Goal: Task Accomplishment & Management: Use online tool/utility

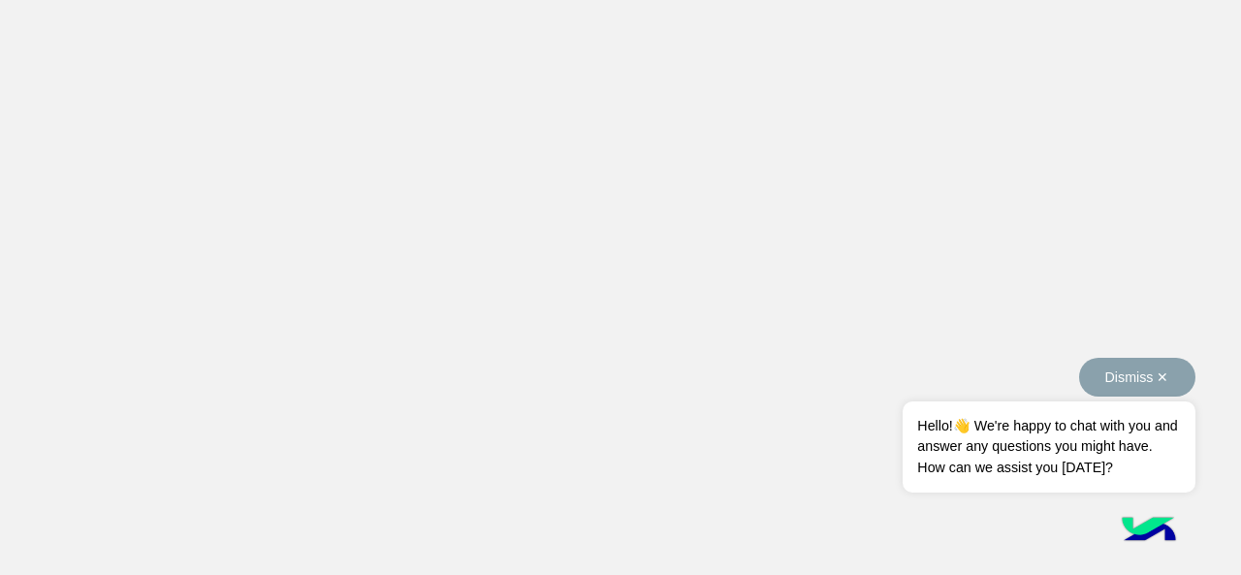
click at [1158, 375] on button "Dismiss ✕" at bounding box center [1137, 377] width 116 height 39
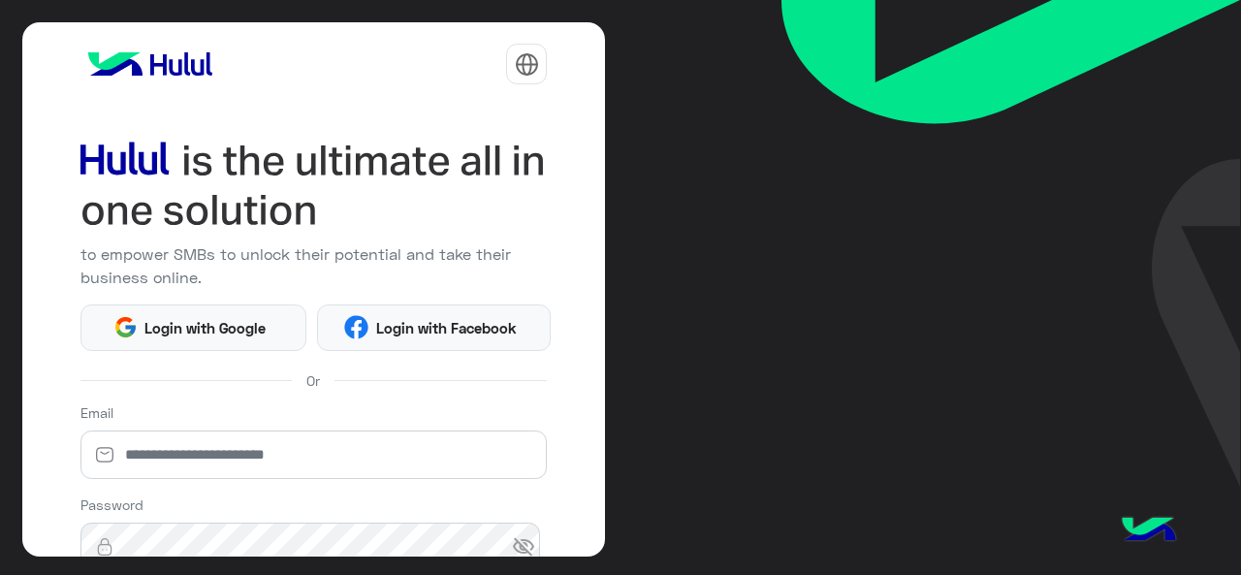
scroll to position [256, 0]
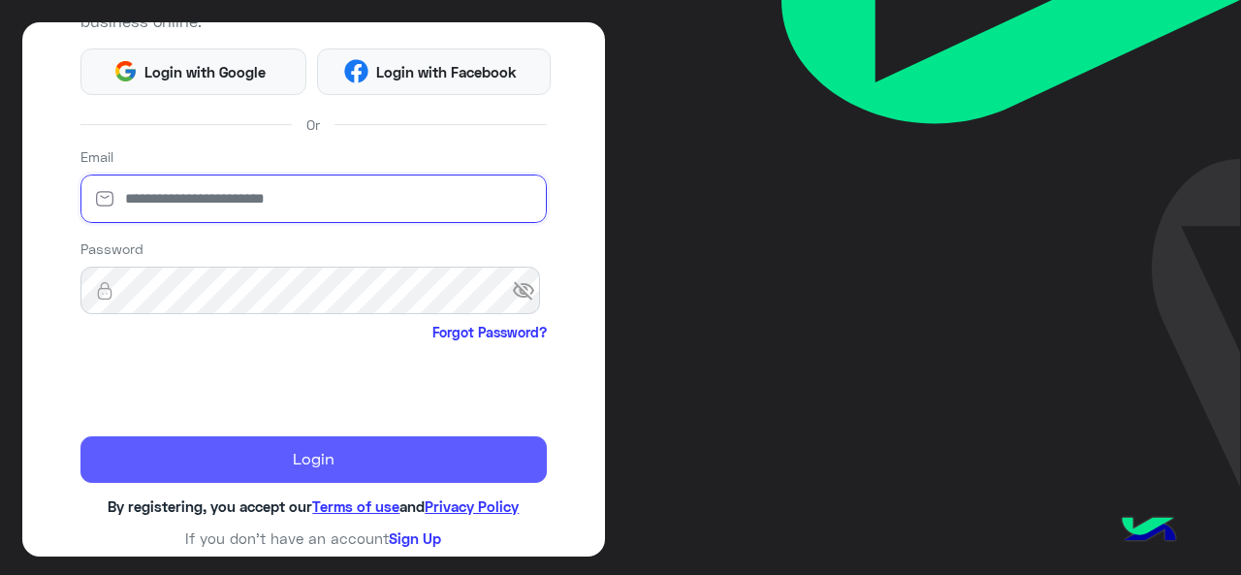
type input "**********"
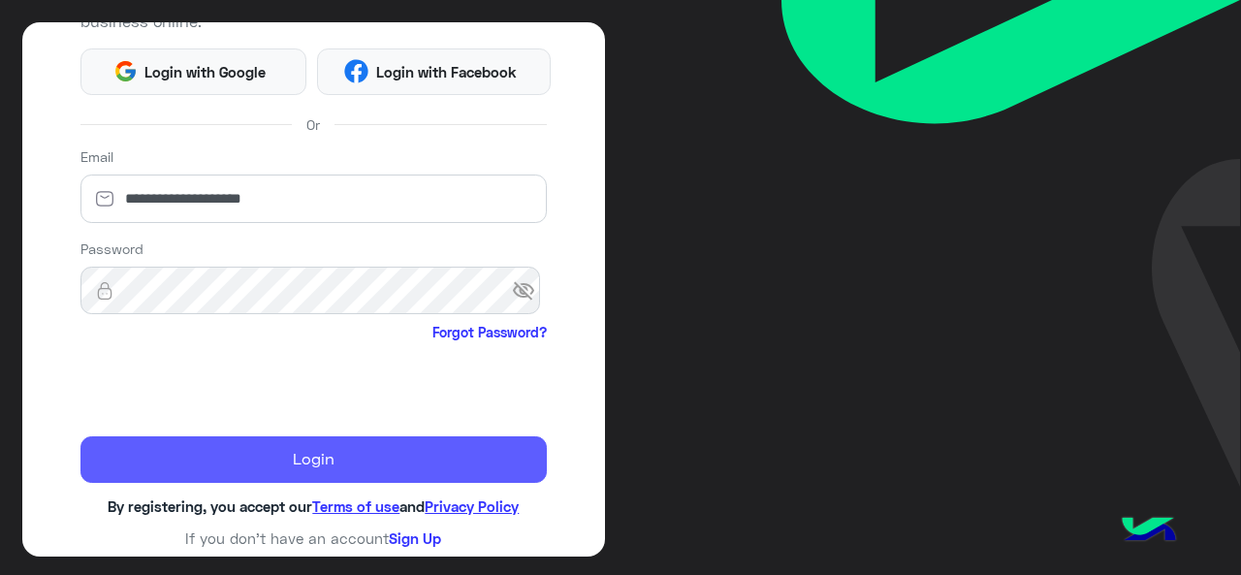
click at [274, 461] on button "Login" at bounding box center [313, 459] width 467 height 47
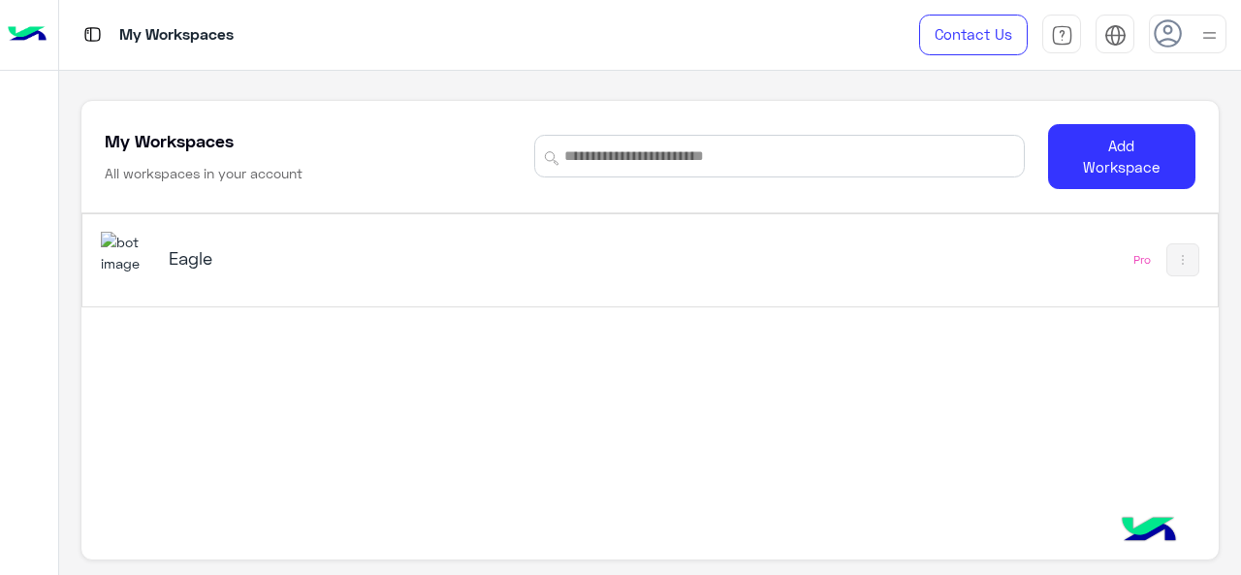
click at [10, 212] on div at bounding box center [29, 315] width 58 height 481
click at [128, 257] on img at bounding box center [127, 253] width 52 height 42
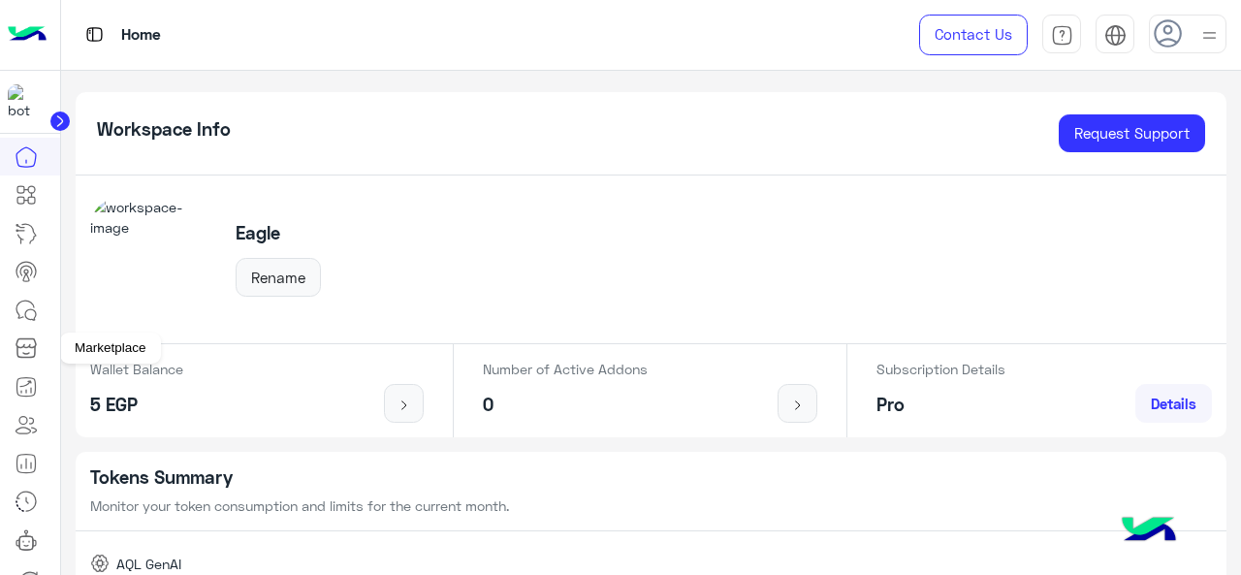
click at [19, 347] on icon at bounding box center [25, 343] width 19 height 9
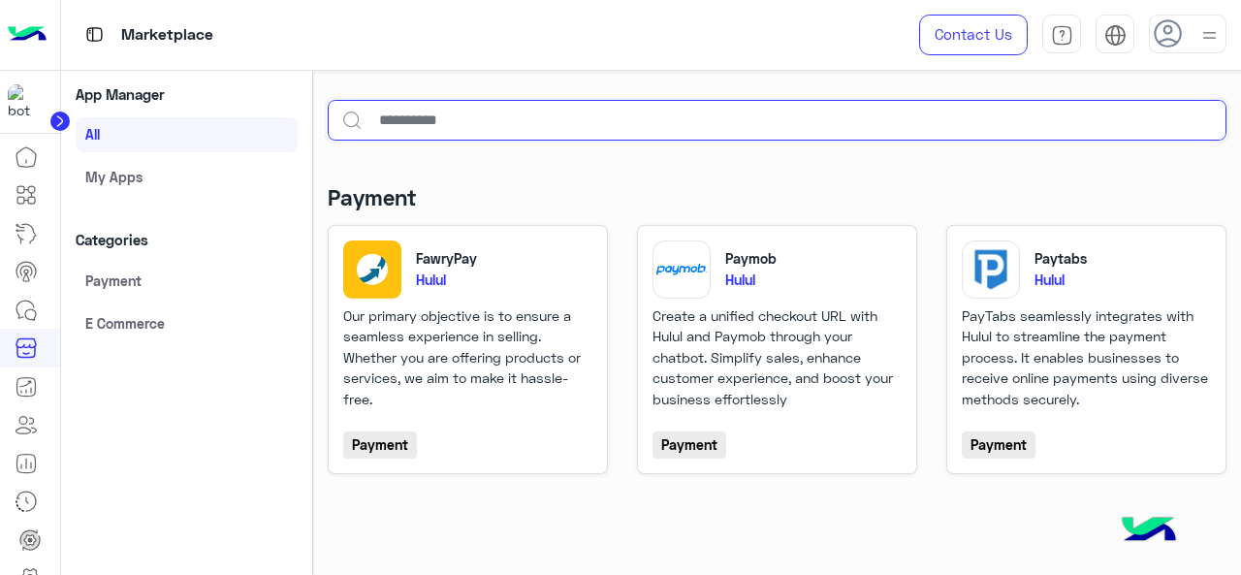
click at [456, 123] on input "text" at bounding box center [778, 120] width 900 height 41
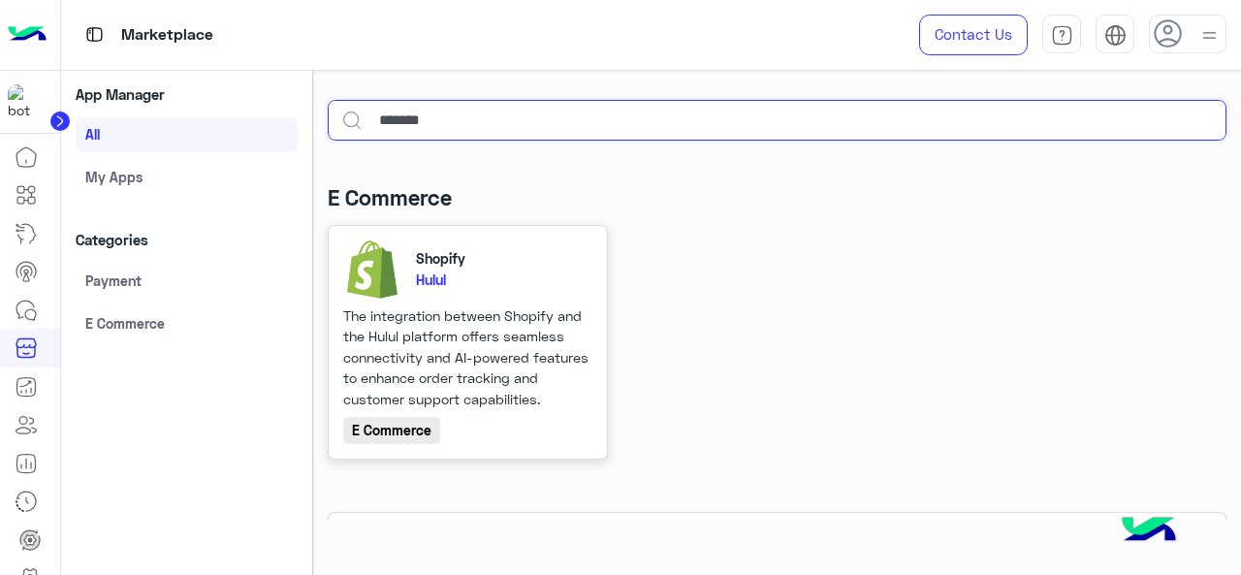
type input "*******"
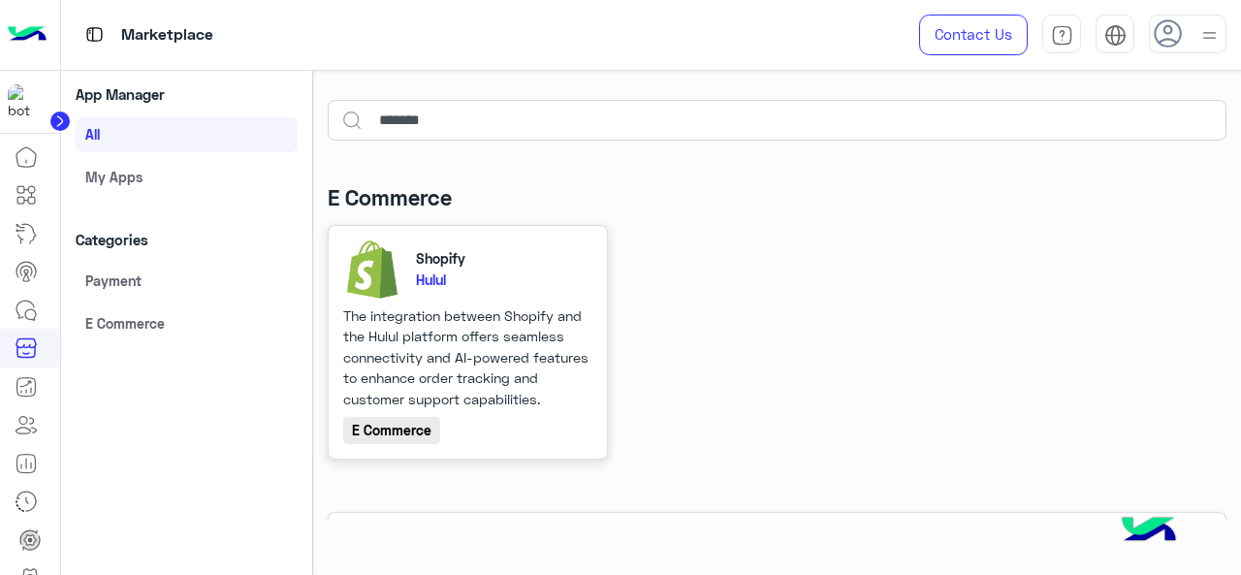
click at [388, 278] on img at bounding box center [372, 269] width 58 height 58
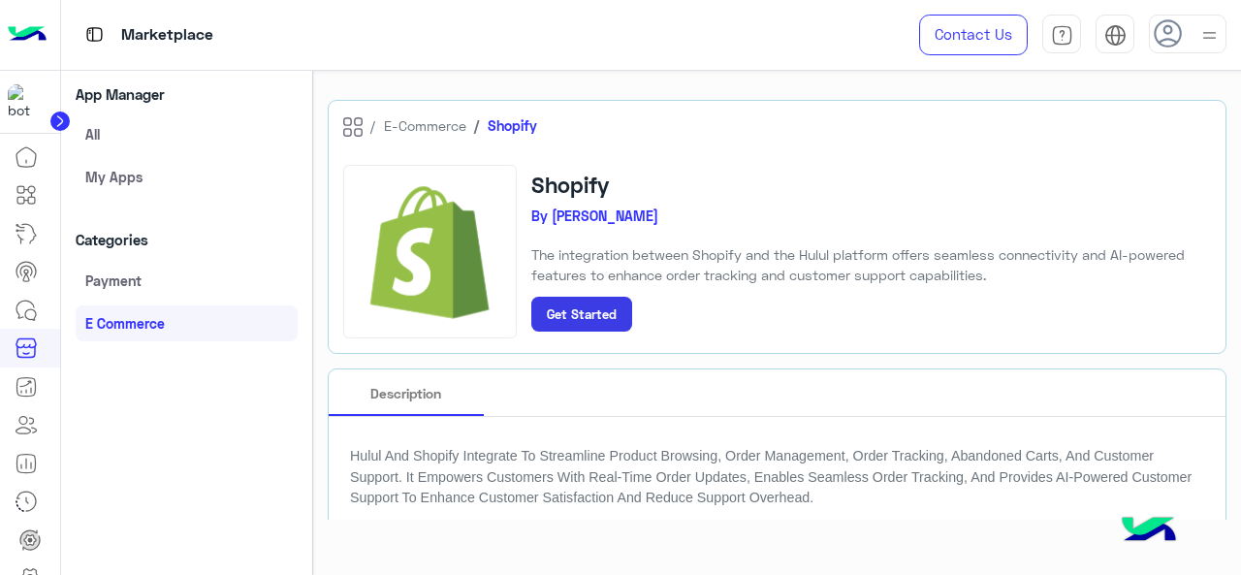
click at [596, 323] on button "Get Started" at bounding box center [581, 314] width 101 height 35
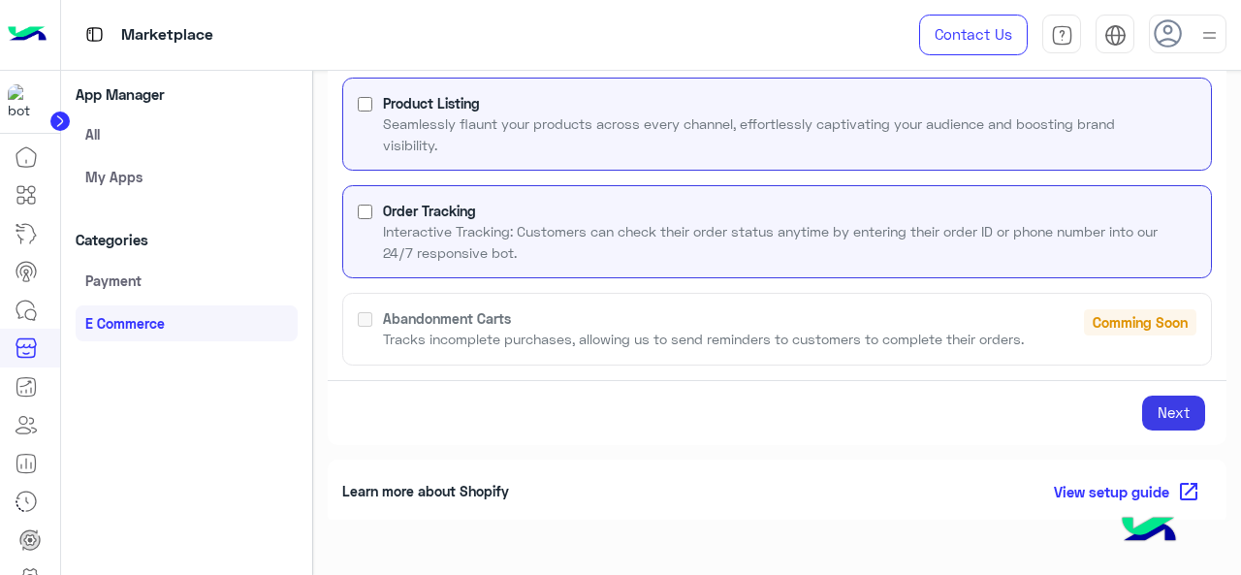
scroll to position [303, 0]
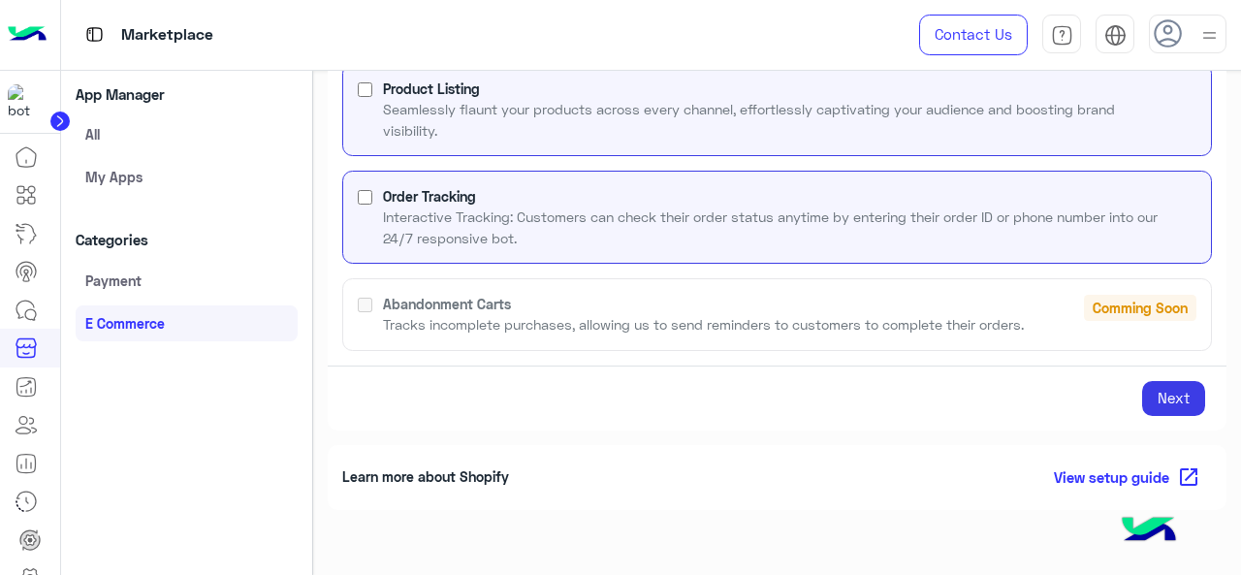
click at [1175, 389] on button "Next" at bounding box center [1173, 398] width 63 height 35
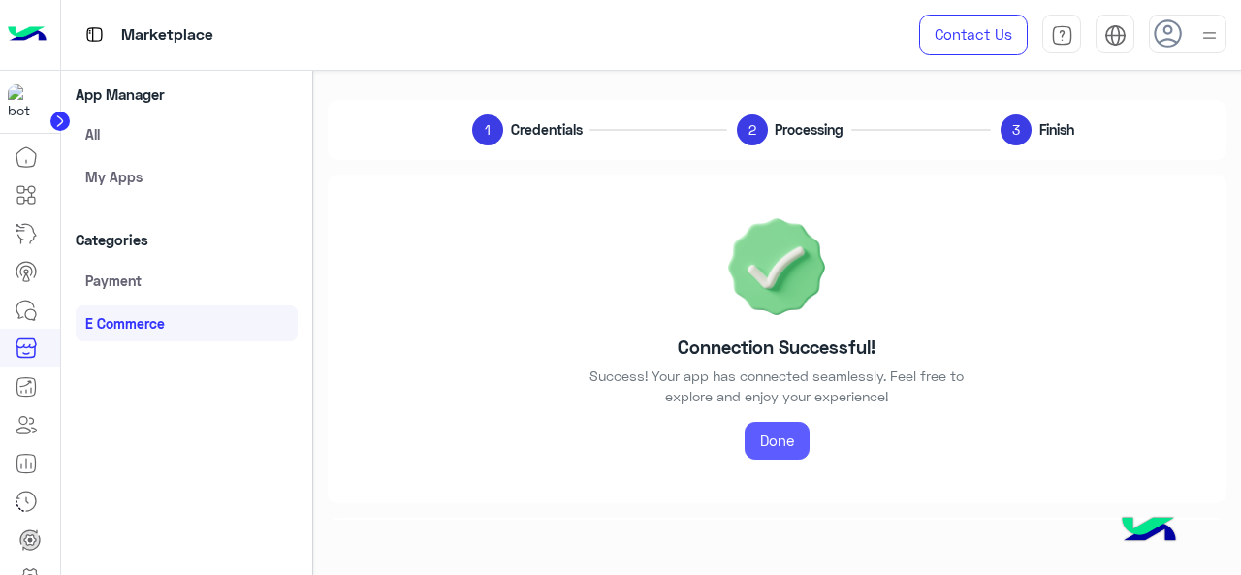
click at [759, 431] on link "Done" at bounding box center [777, 441] width 65 height 39
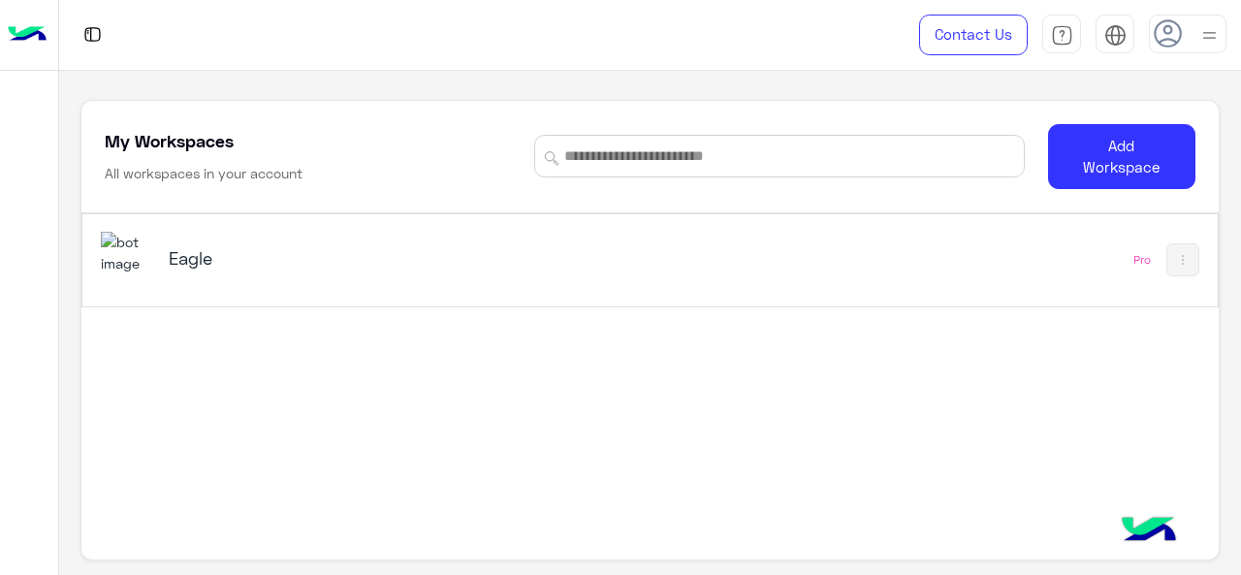
click at [137, 257] on img at bounding box center [127, 253] width 52 height 42
